Goal: Task Accomplishment & Management: Complete application form

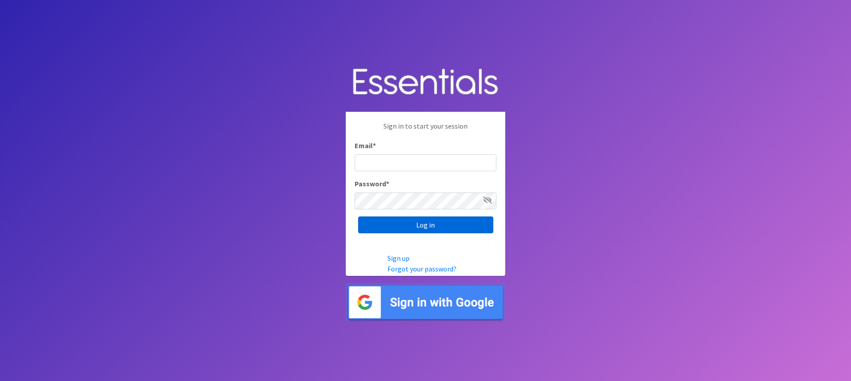
type input "[EMAIL_ADDRESS][DOMAIN_NAME]"
click at [430, 227] on input "Log in" at bounding box center [425, 224] width 135 height 17
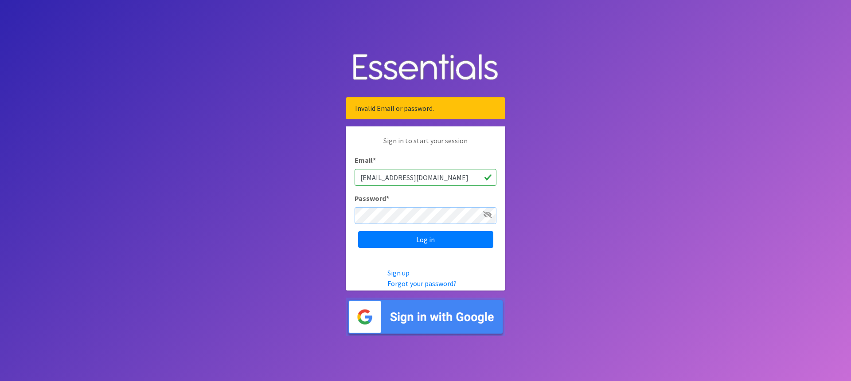
click at [358, 231] on input "Log in" at bounding box center [425, 239] width 135 height 17
click at [389, 242] on input "Log in" at bounding box center [425, 239] width 135 height 17
click at [412, 285] on link "Forgot your password?" at bounding box center [421, 283] width 69 height 9
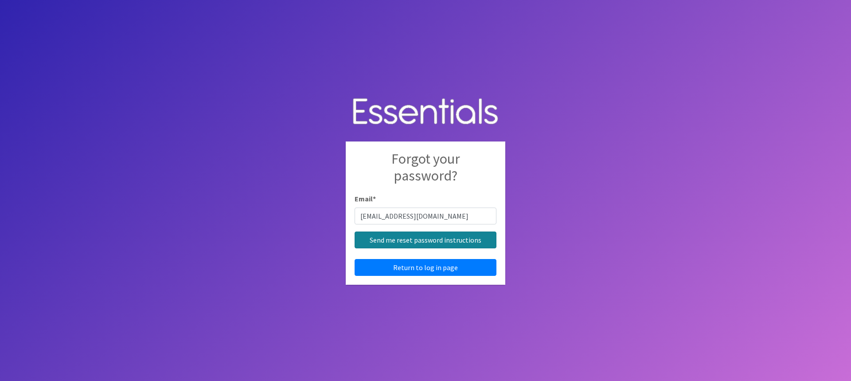
type input "[EMAIL_ADDRESS][DOMAIN_NAME]"
click at [430, 242] on input "Send me reset password instructions" at bounding box center [426, 239] width 142 height 17
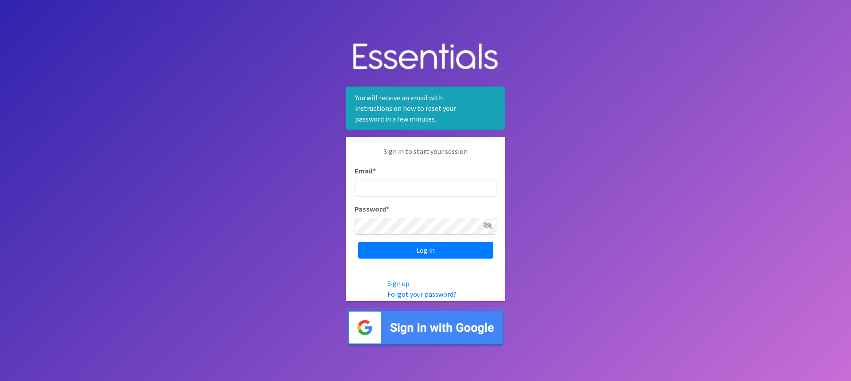
type input "[EMAIL_ADDRESS][DOMAIN_NAME]"
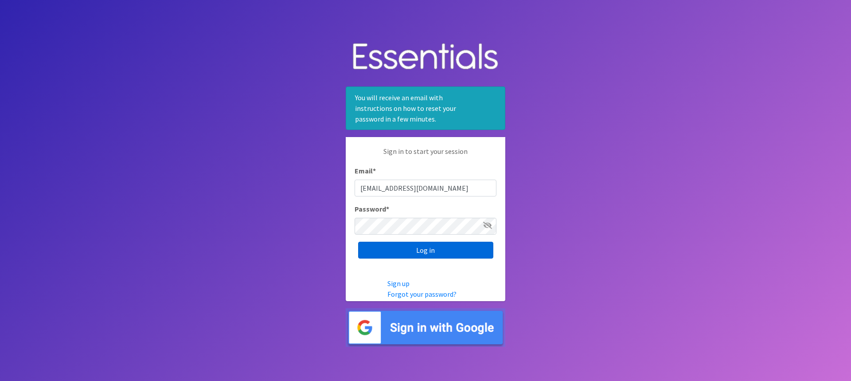
click at [382, 253] on input "Log in" at bounding box center [425, 250] width 135 height 17
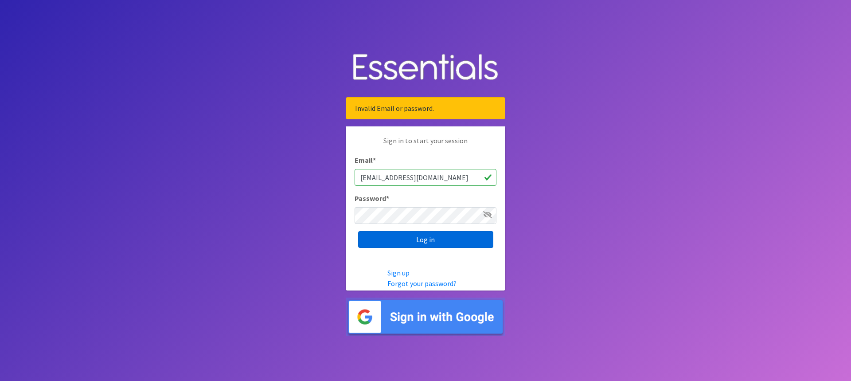
click at [419, 236] on input "Log in" at bounding box center [425, 239] width 135 height 17
click at [375, 241] on input "Log in" at bounding box center [425, 239] width 135 height 17
click at [419, 242] on input "Log in" at bounding box center [425, 239] width 135 height 17
click at [376, 241] on input "Log in" at bounding box center [425, 239] width 135 height 17
click at [423, 242] on input "Log in" at bounding box center [425, 239] width 135 height 17
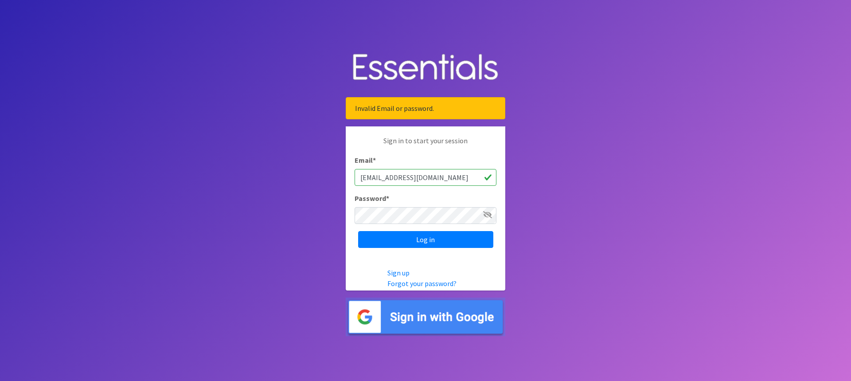
click at [418, 304] on img at bounding box center [426, 316] width 160 height 39
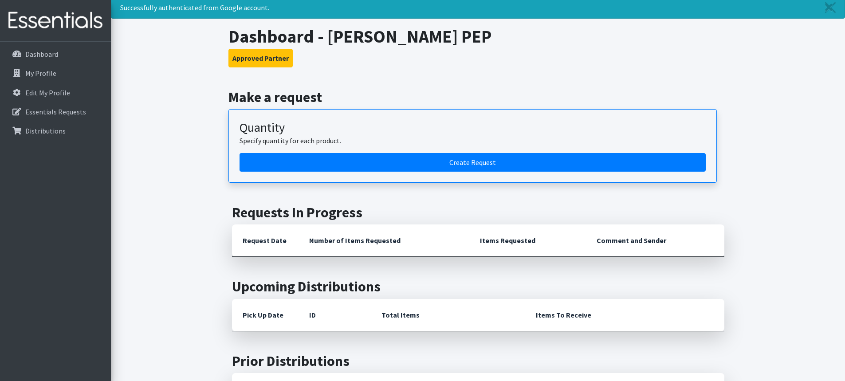
scroll to position [44, 0]
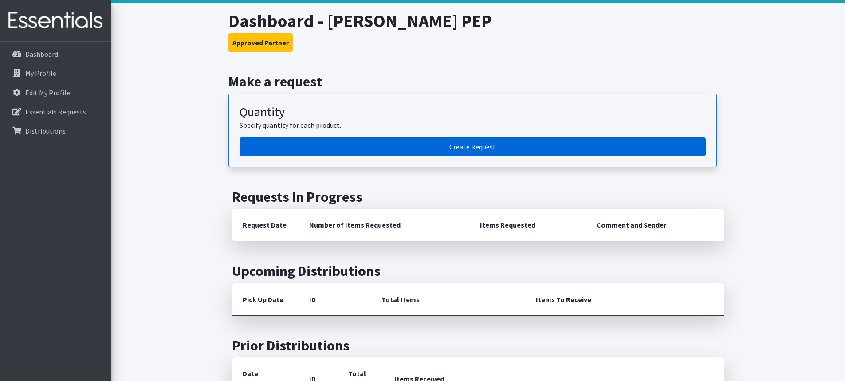
click at [438, 148] on link "Create Request" at bounding box center [472, 146] width 466 height 19
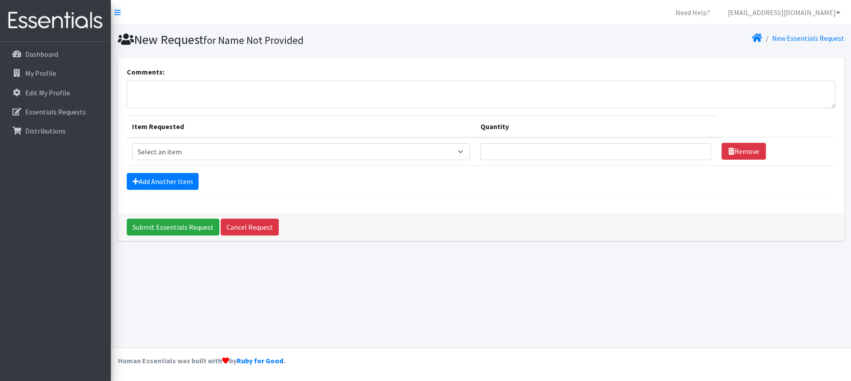
click at [192, 121] on th "Item Requested" at bounding box center [301, 126] width 349 height 22
click at [203, 151] on select "Select an item Box - 2T-3T Pull-ups [200 Pull-ups/8 Packs] Box - 3T-4T Pull-ups…" at bounding box center [301, 151] width 338 height 17
select select "12545"
click at [132, 143] on select "Select an item Box - 2T-3T Pull-ups [200 Pull-ups/8 Packs] Box - 3T-4T Pull-ups…" at bounding box center [301, 151] width 338 height 17
click at [468, 149] on select "Select an item Box - 2T-3T Pull-ups [200 Pull-ups/8 Packs] Box - 3T-4T Pull-ups…" at bounding box center [301, 151] width 338 height 17
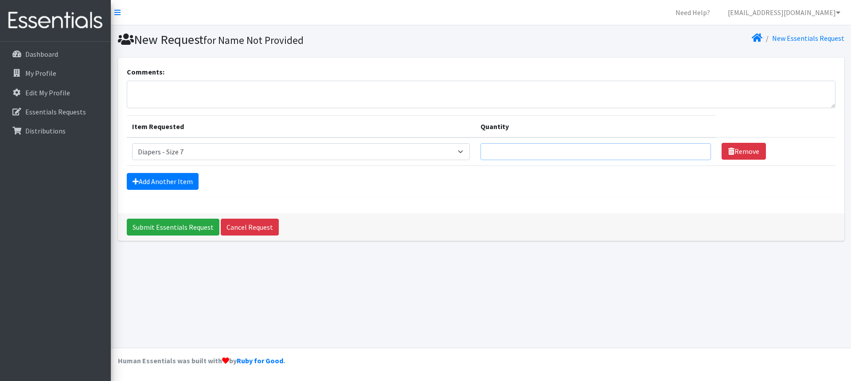
click at [576, 158] on input "Quantity" at bounding box center [596, 151] width 231 height 17
click at [579, 153] on input "Quantity" at bounding box center [596, 151] width 231 height 17
click at [698, 150] on input "1" at bounding box center [596, 151] width 231 height 17
click at [698, 149] on input "2" at bounding box center [596, 151] width 231 height 17
type input "3"
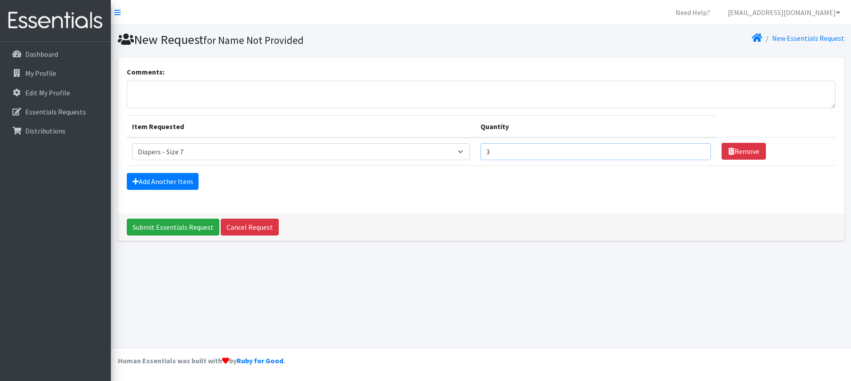
click at [696, 148] on input "3" at bounding box center [596, 151] width 231 height 17
click at [161, 181] on link "Add Another Item" at bounding box center [163, 181] width 72 height 17
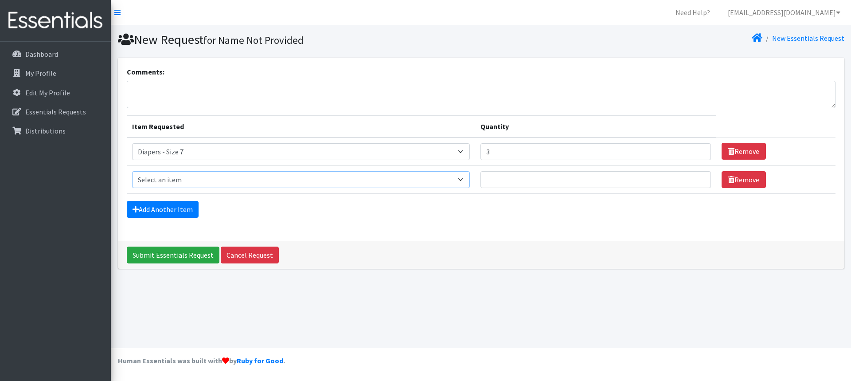
click at [467, 180] on select "Select an item Box - 2T-3T Pull-ups [200 Pull-ups/8 Packs] Box - 3T-4T Pull-ups…" at bounding box center [301, 179] width 338 height 17
select select "14395"
click at [132, 171] on select "Select an item Box - 2T-3T Pull-ups [200 Pull-ups/8 Packs] Box - 3T-4T Pull-ups…" at bounding box center [301, 179] width 338 height 17
click at [554, 178] on input "Quantity" at bounding box center [596, 179] width 231 height 17
type input "1"
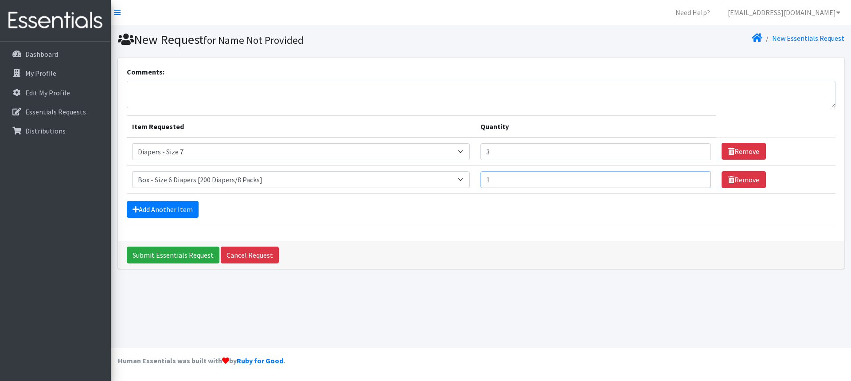
click at [698, 176] on input "1" at bounding box center [596, 179] width 231 height 17
click at [185, 208] on link "Add Another Item" at bounding box center [163, 209] width 72 height 17
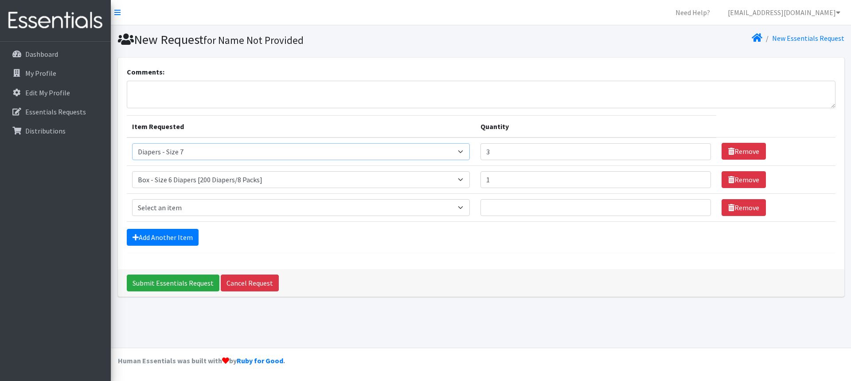
click at [467, 150] on select "Select an item Box - 2T-3T Pull-ups [200 Pull-ups/8 Packs] Box - 3T-4T Pull-ups…" at bounding box center [301, 151] width 338 height 17
select select "14396"
click at [132, 143] on select "Select an item Box - 2T-3T Pull-ups [200 Pull-ups/8 Packs] Box - 3T-4T Pull-ups…" at bounding box center [301, 151] width 338 height 17
click at [413, 206] on select "Select an item Box - 2T-3T Pull-ups [200 Pull-ups/8 Packs] Box - 3T-4T Pull-ups…" at bounding box center [301, 207] width 338 height 17
select select "14394"
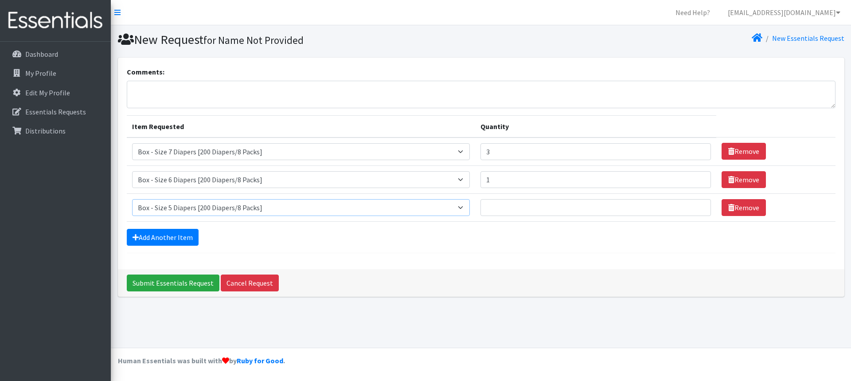
click at [132, 199] on select "Select an item Box - 2T-3T Pull-ups [200 Pull-ups/8 Packs] Box - 3T-4T Pull-ups…" at bounding box center [301, 207] width 338 height 17
click at [696, 204] on input "1" at bounding box center [596, 207] width 231 height 17
click at [696, 204] on input "2" at bounding box center [596, 207] width 231 height 17
type input "3"
click at [696, 204] on input "3" at bounding box center [596, 207] width 231 height 17
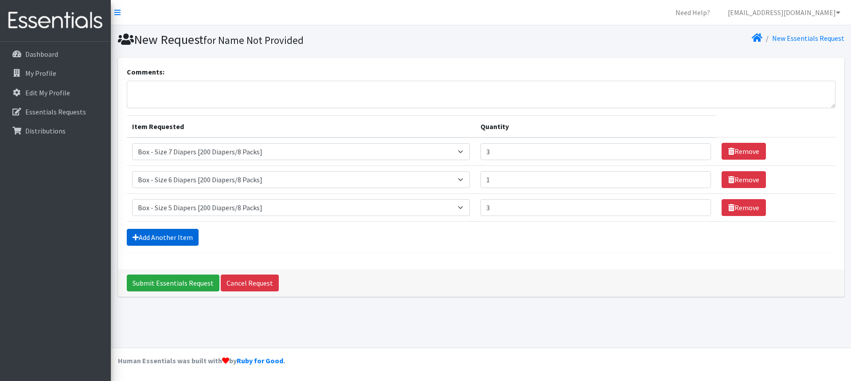
click at [165, 238] on link "Add Another Item" at bounding box center [163, 237] width 72 height 17
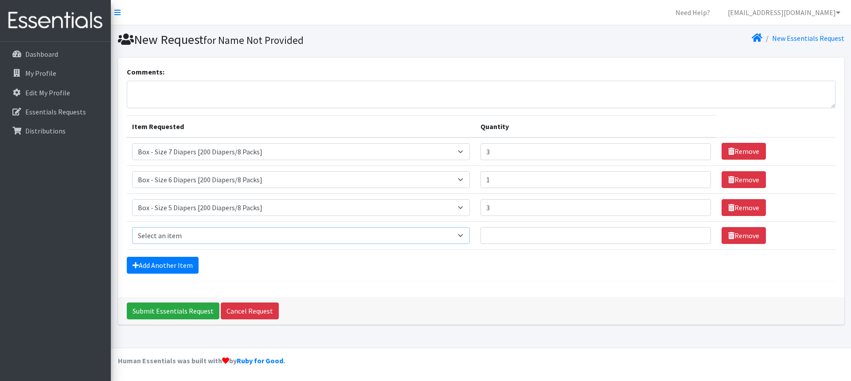
click at [470, 235] on select "Select an item Box - 2T-3T Pull-ups [200 Pull-ups/8 Packs] Box - 3T-4T Pull-ups…" at bounding box center [301, 235] width 338 height 17
select select "9774"
click at [132, 227] on select "Select an item Box - 2T-3T Pull-ups [200 Pull-ups/8 Packs] Box - 3T-4T Pull-ups…" at bounding box center [301, 235] width 338 height 17
click at [469, 235] on select "Select an item Box - 2T-3T Pull-ups [200 Pull-ups/8 Packs] Box - 3T-4T Pull-ups…" at bounding box center [301, 235] width 338 height 17
click at [170, 236] on select "Select an item Box - 2T-3T Pull-ups [200 Pull-ups/8 Packs] Box - 3T-4T Pull-ups…" at bounding box center [301, 235] width 338 height 17
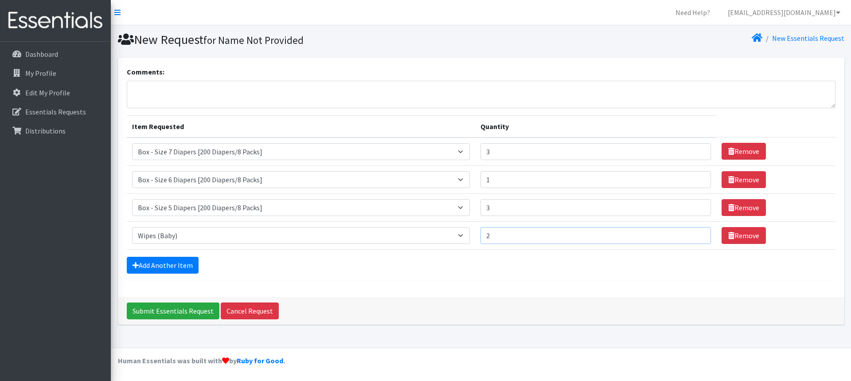
click at [699, 234] on input "2" at bounding box center [596, 235] width 231 height 17
click at [699, 234] on input "3" at bounding box center [596, 235] width 231 height 17
click at [697, 229] on input "3" at bounding box center [596, 235] width 231 height 17
click at [695, 230] on input "3" at bounding box center [596, 235] width 231 height 17
click at [699, 232] on input "4" at bounding box center [596, 235] width 231 height 17
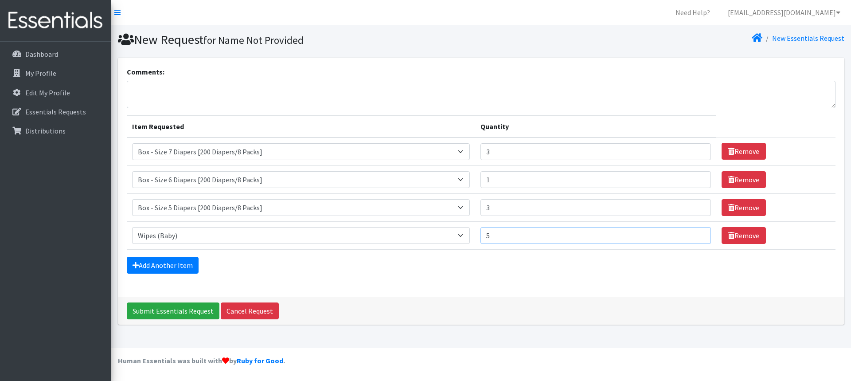
click at [699, 232] on input "5" at bounding box center [596, 235] width 231 height 17
type input "6"
click at [699, 232] on input "6" at bounding box center [596, 235] width 231 height 17
click at [469, 235] on select "Select an item Box - 2T-3T Pull-ups [200 Pull-ups/8 Packs] Box - 3T-4T Pull-ups…" at bounding box center [301, 235] width 338 height 17
click at [170, 235] on select "Select an item Box - 2T-3T Pull-ups [200 Pull-ups/8 Packs] Box - 3T-4T Pull-ups…" at bounding box center [301, 235] width 338 height 17
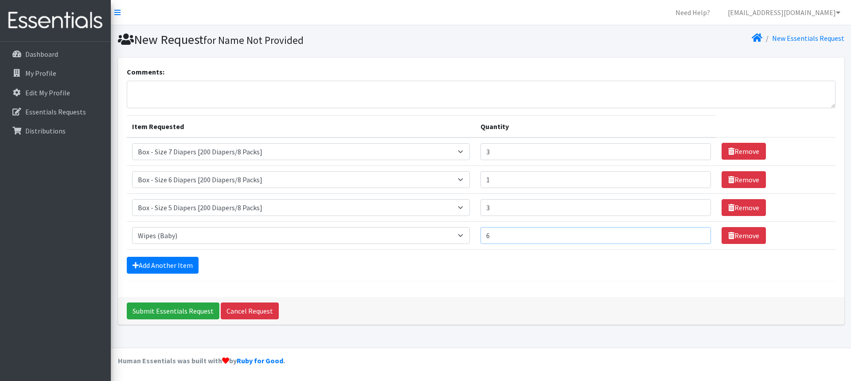
click at [501, 236] on input "6" at bounding box center [596, 235] width 231 height 17
type input "8"
click at [195, 309] on input "Submit Essentials Request" at bounding box center [173, 310] width 93 height 17
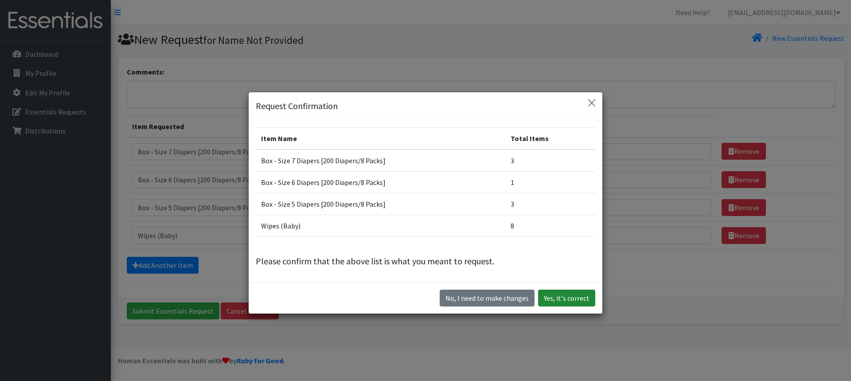
click at [557, 296] on button "Yes, it's correct" at bounding box center [566, 297] width 57 height 17
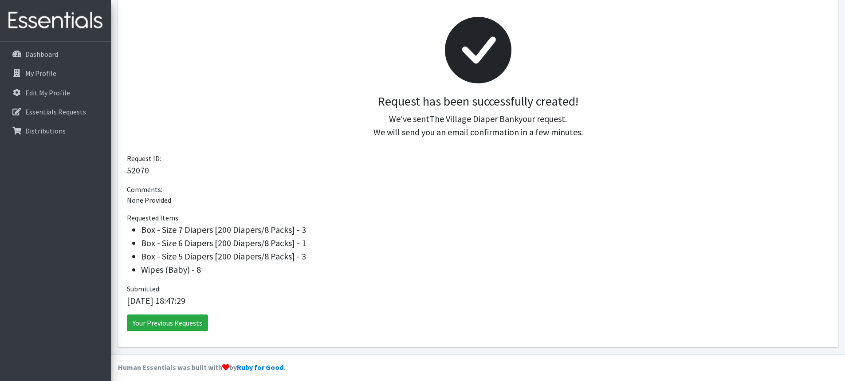
scroll to position [124, 0]
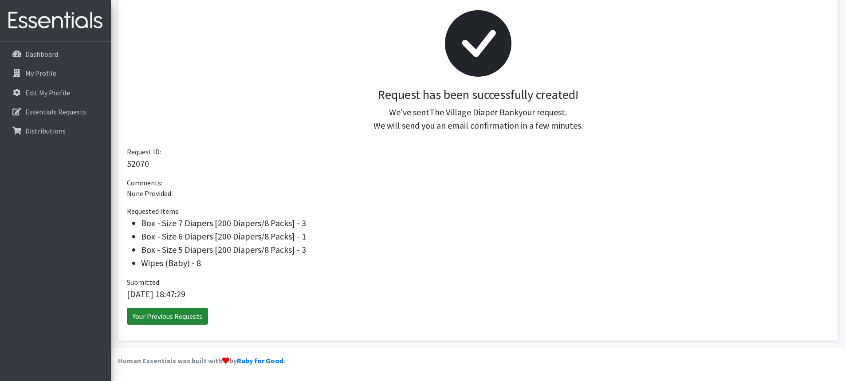
click at [168, 314] on link "Your Previous Requests" at bounding box center [167, 316] width 81 height 17
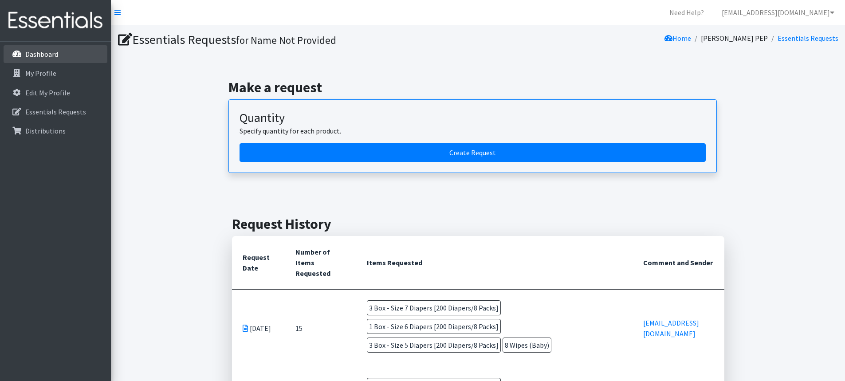
click at [33, 54] on p "Dashboard" at bounding box center [41, 54] width 33 height 9
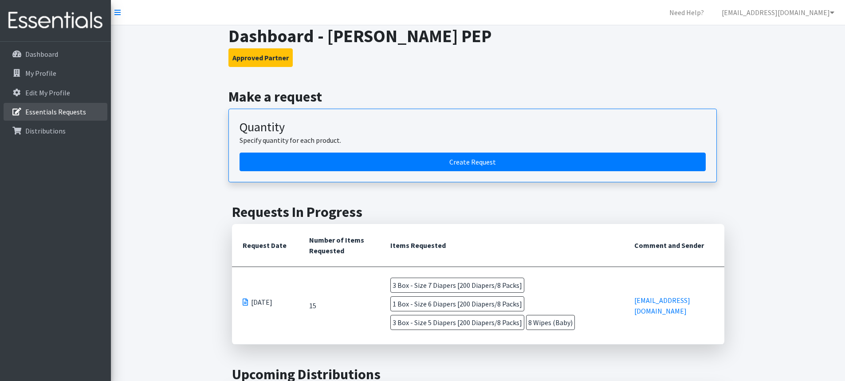
click at [44, 109] on p "Essentials Requests" at bounding box center [55, 111] width 61 height 9
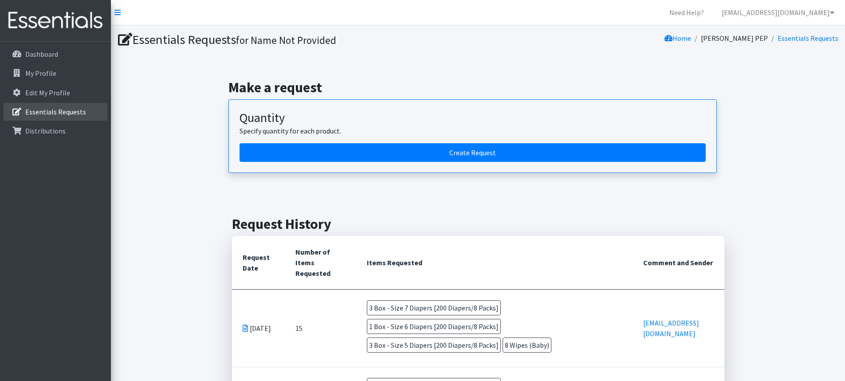
click at [69, 113] on p "Essentials Requests" at bounding box center [55, 111] width 61 height 9
click at [59, 95] on p "Edit My Profile" at bounding box center [47, 92] width 45 height 9
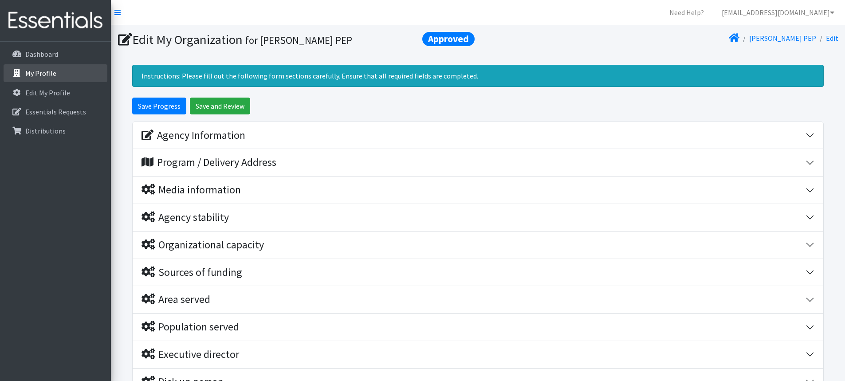
click at [45, 77] on p "My Profile" at bounding box center [40, 73] width 31 height 9
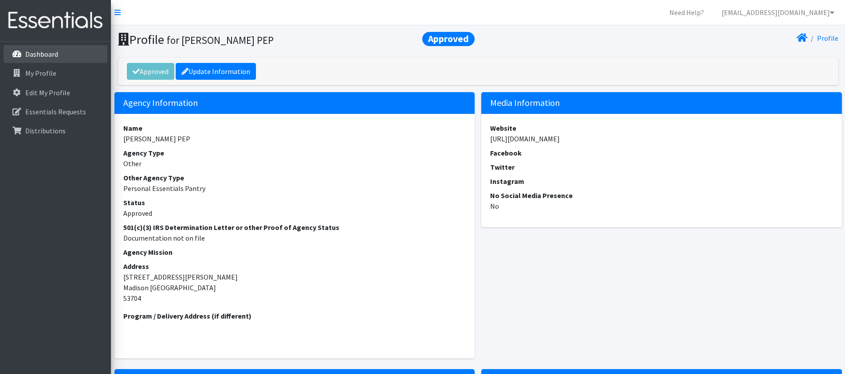
click at [48, 53] on p "Dashboard" at bounding box center [41, 54] width 33 height 9
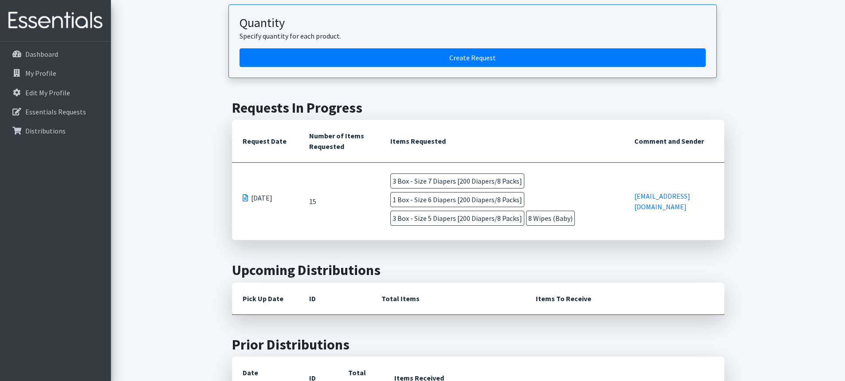
scroll to position [89, 0]
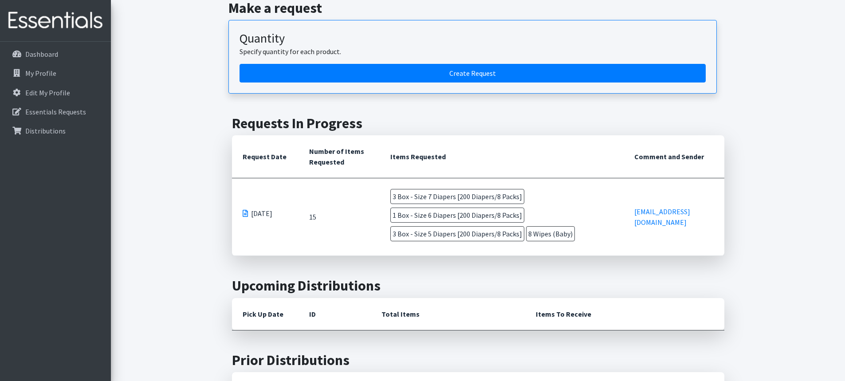
click at [550, 237] on span "8 Wipes (Baby)" at bounding box center [550, 233] width 49 height 15
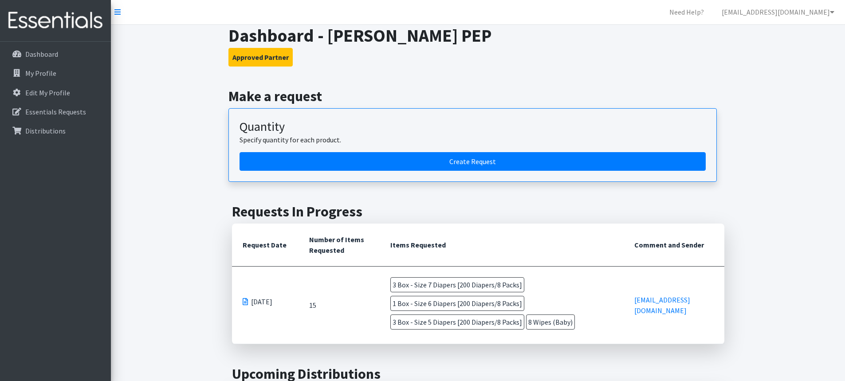
scroll to position [0, 0]
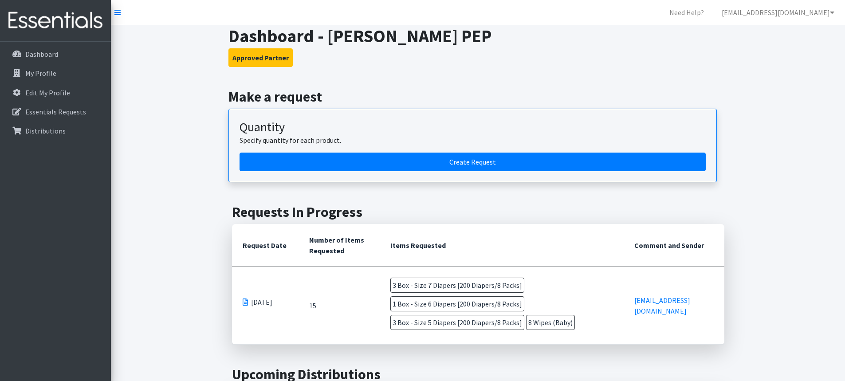
click at [648, 252] on th "Comment and Sender" at bounding box center [673, 245] width 100 height 43
click at [326, 257] on th "Number of Items Requested" at bounding box center [338, 245] width 81 height 43
click at [354, 260] on th "Number of Items Requested" at bounding box center [338, 245] width 81 height 43
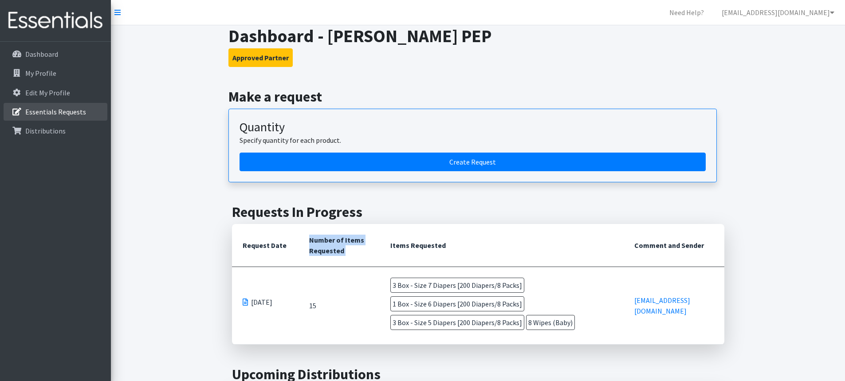
click at [50, 113] on p "Essentials Requests" at bounding box center [55, 111] width 61 height 9
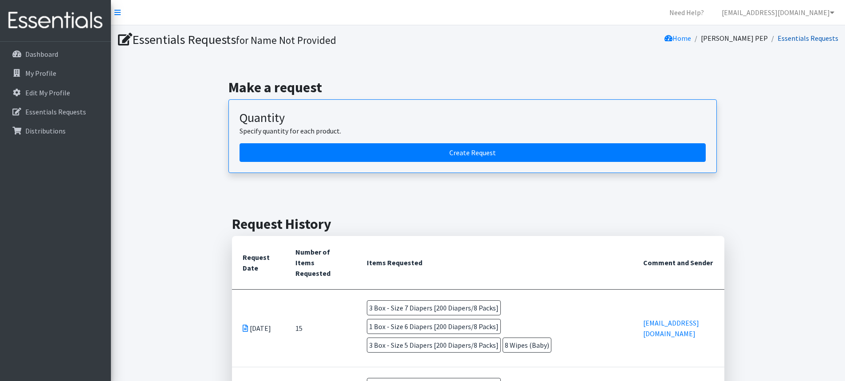
click at [780, 38] on link "Essentials Requests" at bounding box center [807, 38] width 61 height 9
click at [39, 51] on p "Dashboard" at bounding box center [41, 54] width 33 height 9
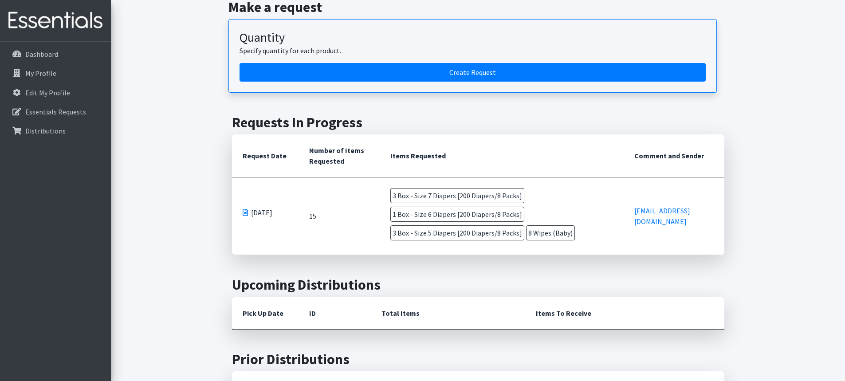
scroll to position [89, 0]
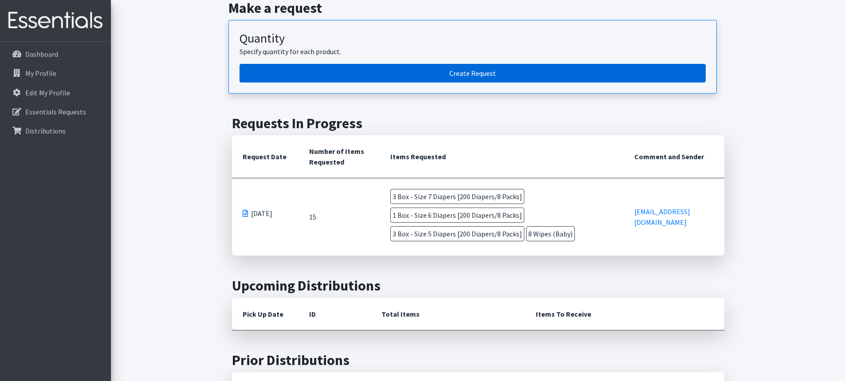
click at [434, 73] on link "Create Request" at bounding box center [472, 73] width 466 height 19
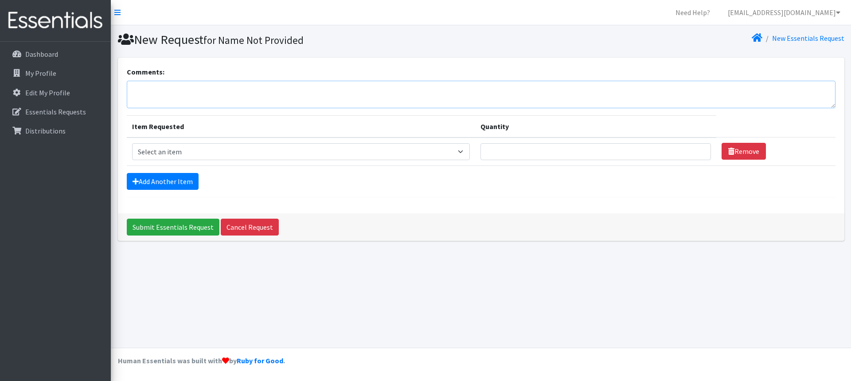
click at [258, 91] on textarea "Comments:" at bounding box center [481, 94] width 709 height 27
type textarea "H"
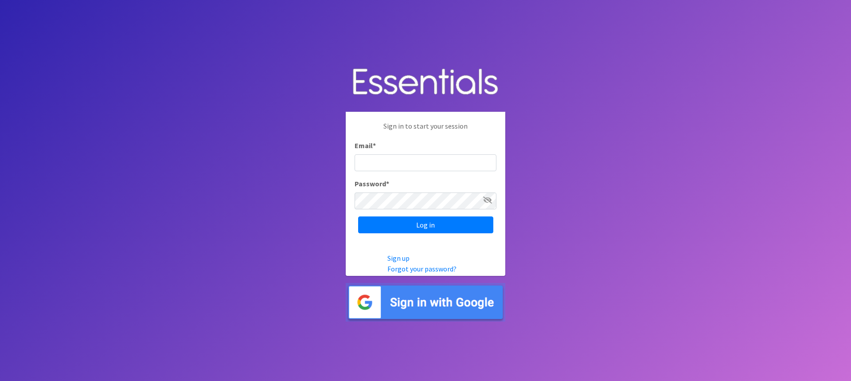
type input "[EMAIL_ADDRESS][DOMAIN_NAME]"
click at [385, 226] on input "Log in" at bounding box center [425, 224] width 135 height 17
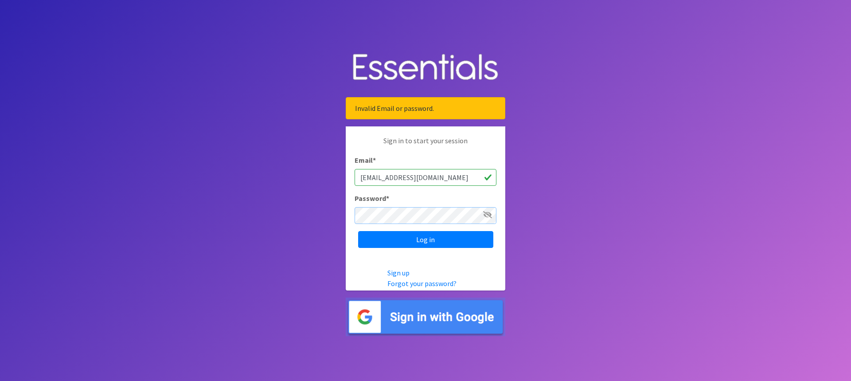
click at [352, 215] on div "Sign in to start your session Email * lroth513@gmail.com Password * Log in" at bounding box center [426, 191] width 160 height 130
click at [373, 241] on input "Log in" at bounding box center [425, 239] width 135 height 17
click at [400, 242] on input "Log in" at bounding box center [425, 239] width 135 height 17
click at [487, 215] on icon at bounding box center [487, 214] width 9 height 7
click at [352, 214] on div "Sign in to start your session Email * lroth513@gmail.com Password * Log in" at bounding box center [426, 191] width 160 height 130
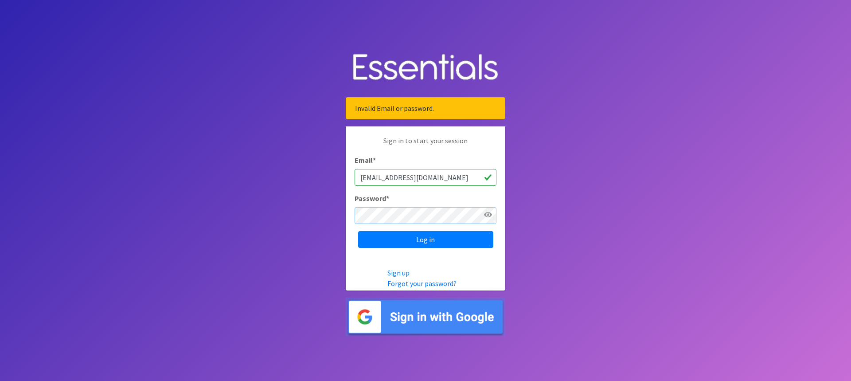
click at [358, 231] on input "Log in" at bounding box center [425, 239] width 135 height 17
click at [277, 261] on body "Invalid Email or password. Sign in to start your session Email * [EMAIL_ADDRESS…" at bounding box center [425, 190] width 851 height 381
click at [432, 239] on input "Log in" at bounding box center [425, 239] width 135 height 17
click at [424, 239] on input "Log in" at bounding box center [425, 239] width 135 height 17
click at [408, 282] on link "Forgot your password?" at bounding box center [421, 283] width 69 height 9
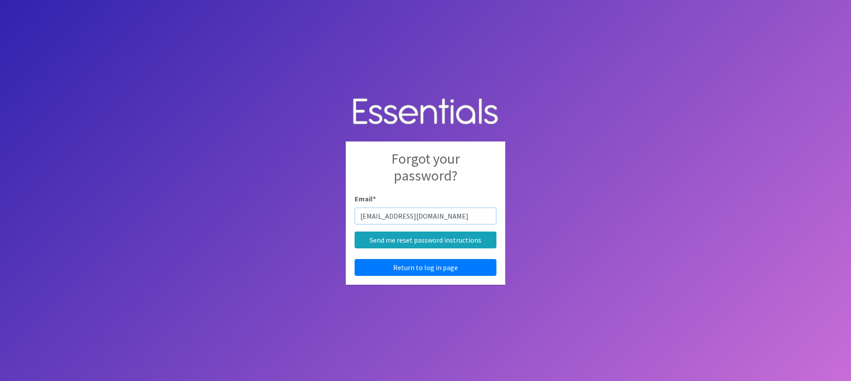
type input "[EMAIL_ADDRESS][DOMAIN_NAME]"
click at [347, 246] on div "Forgot your password? Email * [EMAIL_ADDRESS][DOMAIN_NAME] Send me reset passwo…" at bounding box center [426, 212] width 160 height 143
click at [385, 270] on link "Return to log in page" at bounding box center [426, 267] width 142 height 17
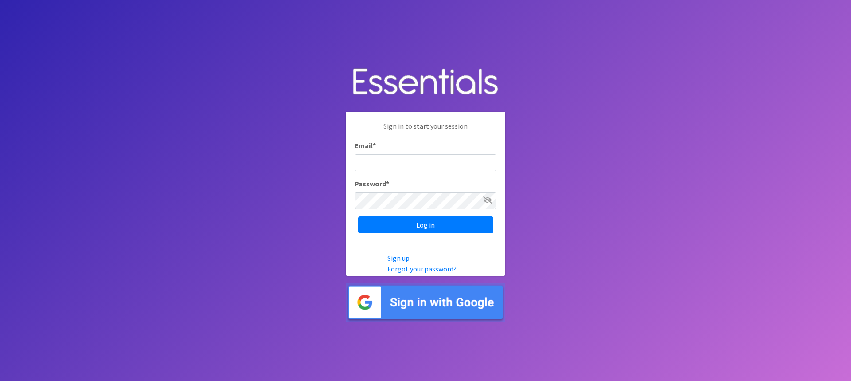
type input "[EMAIL_ADDRESS][DOMAIN_NAME]"
click at [326, 203] on body "Sign in to start your session Email * lroth513@gmail.com Password * Log in Sign…" at bounding box center [425, 190] width 851 height 381
click at [386, 226] on input "Log in" at bounding box center [425, 224] width 135 height 17
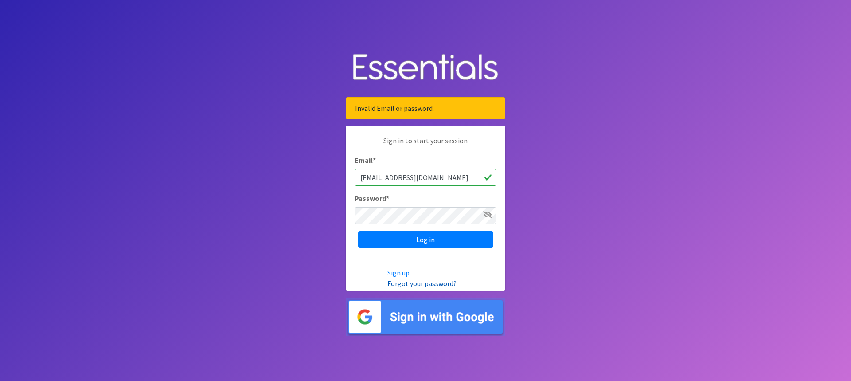
click at [400, 285] on link "Forgot your password?" at bounding box center [421, 283] width 69 height 9
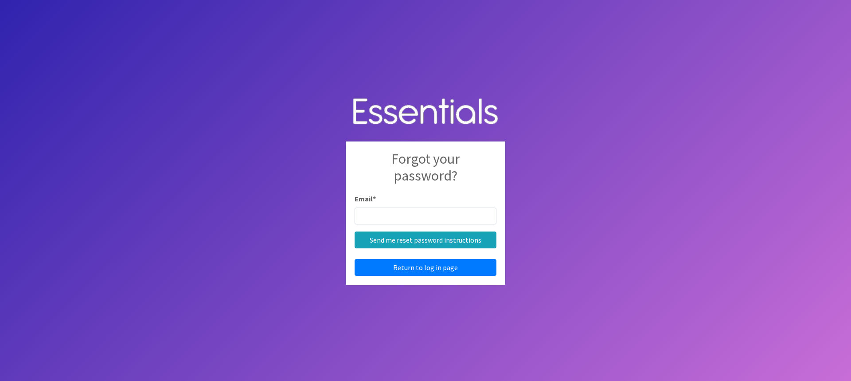
click at [386, 214] on input "Email *" at bounding box center [426, 215] width 142 height 17
click at [376, 221] on input "Email *" at bounding box center [426, 215] width 142 height 17
type input "[EMAIL_ADDRESS][DOMAIN_NAME]"
click at [403, 241] on input "Send me reset password instructions" at bounding box center [426, 239] width 142 height 17
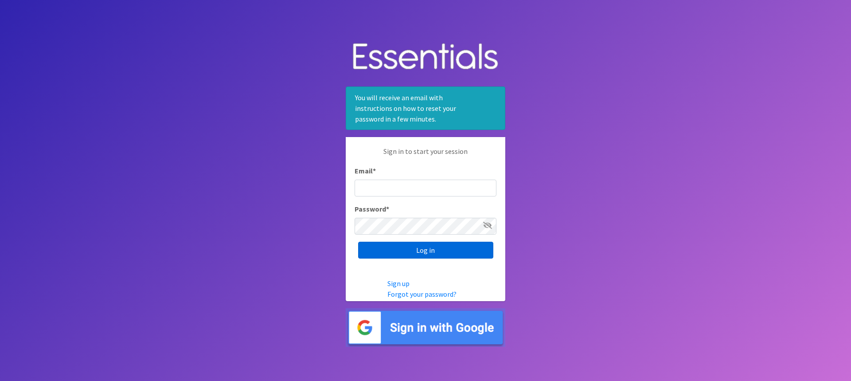
type input "[EMAIL_ADDRESS][DOMAIN_NAME]"
click at [385, 247] on input "Log in" at bounding box center [425, 250] width 135 height 17
